Goal: Check status

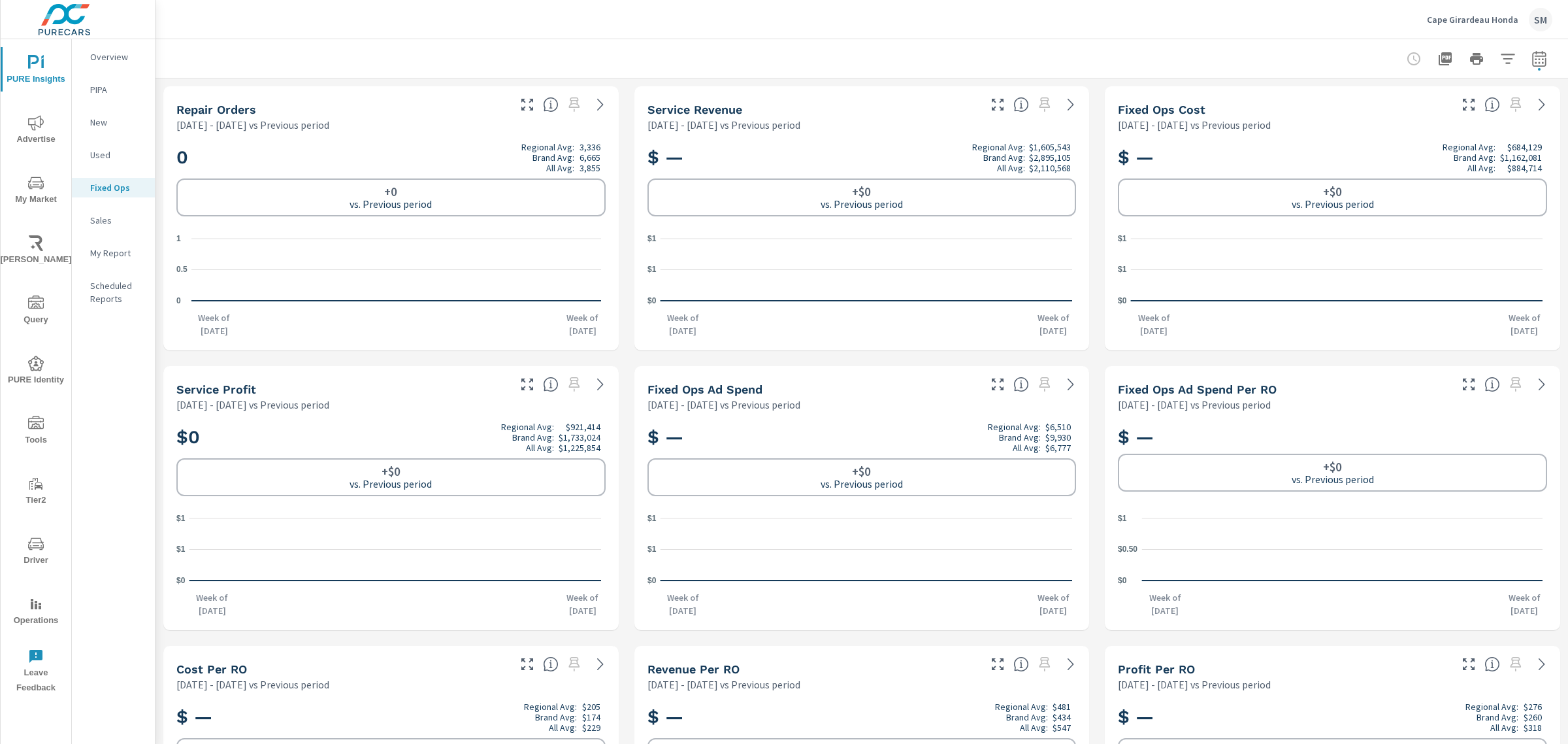
scroll to position [173, 0]
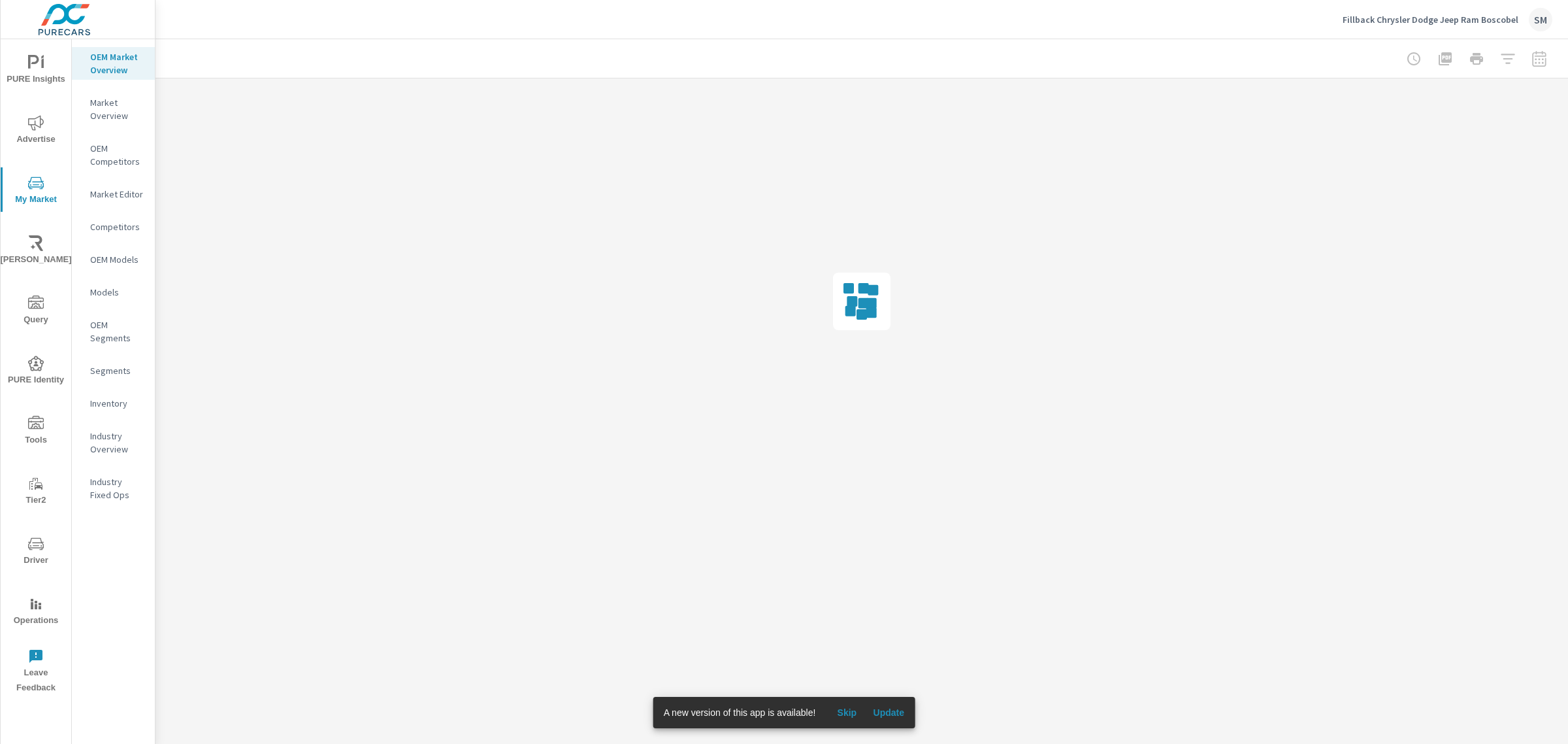
click at [887, 709] on span "Update" at bounding box center [888, 712] width 32 height 12
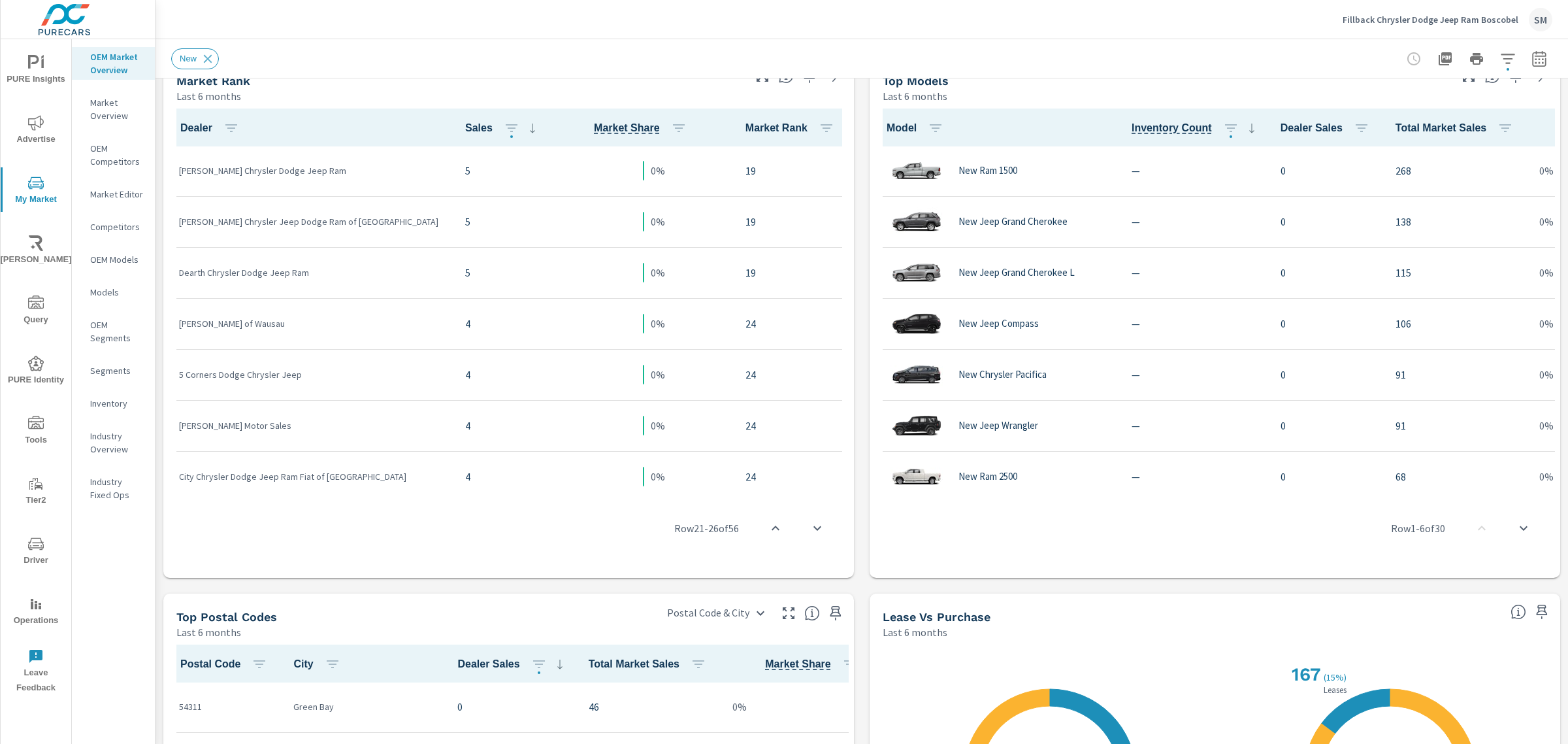
scroll to position [674, 0]
